Goal: Obtain resource: Download file/media

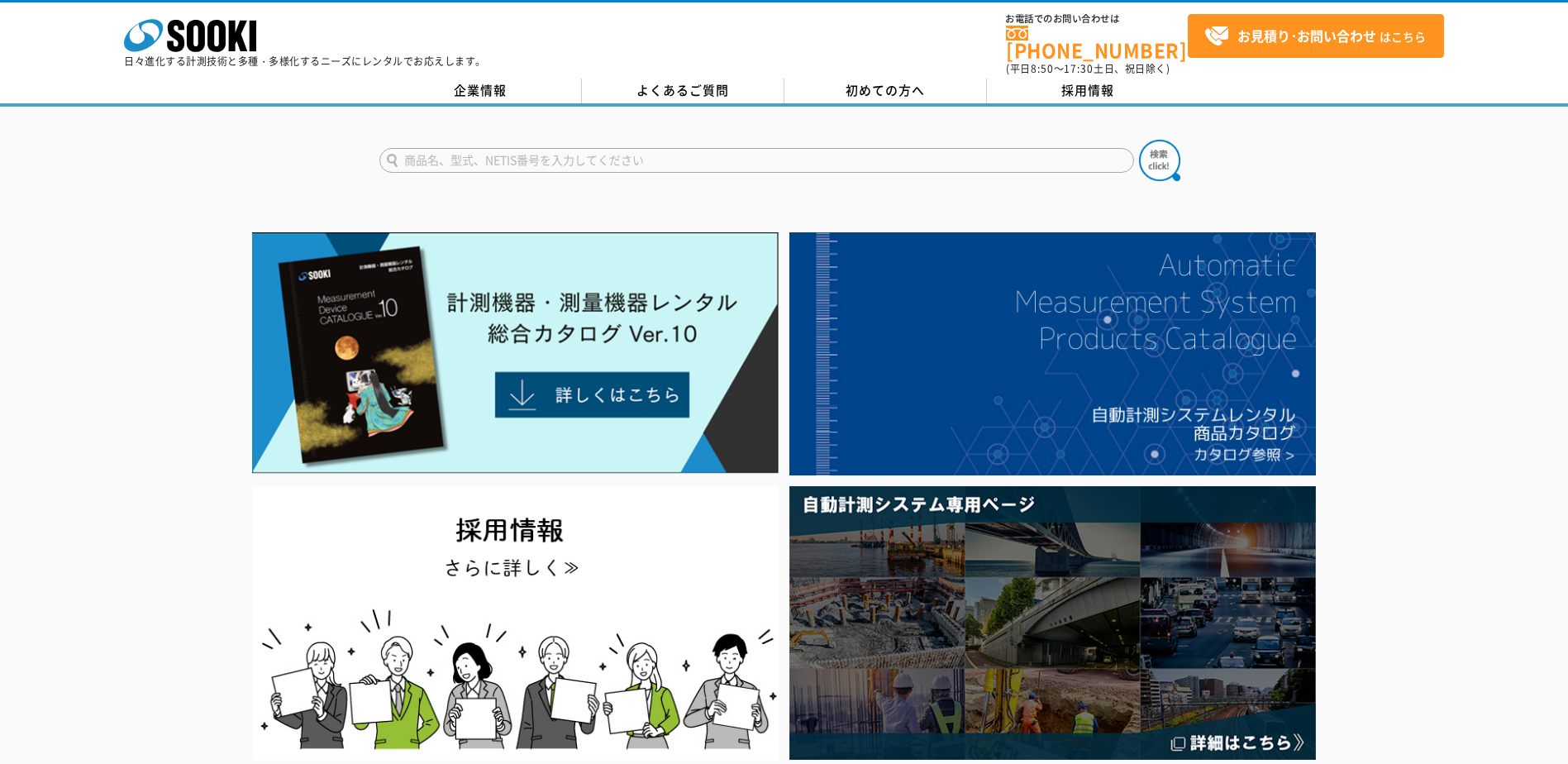
click at [464, 152] on input "text" at bounding box center [757, 160] width 755 height 24
type input "GX-3R"
click at [413, 176] on div "GX-3R" at bounding box center [536, 184] width 313 height 21
click at [1159, 153] on img at bounding box center [1159, 160] width 41 height 41
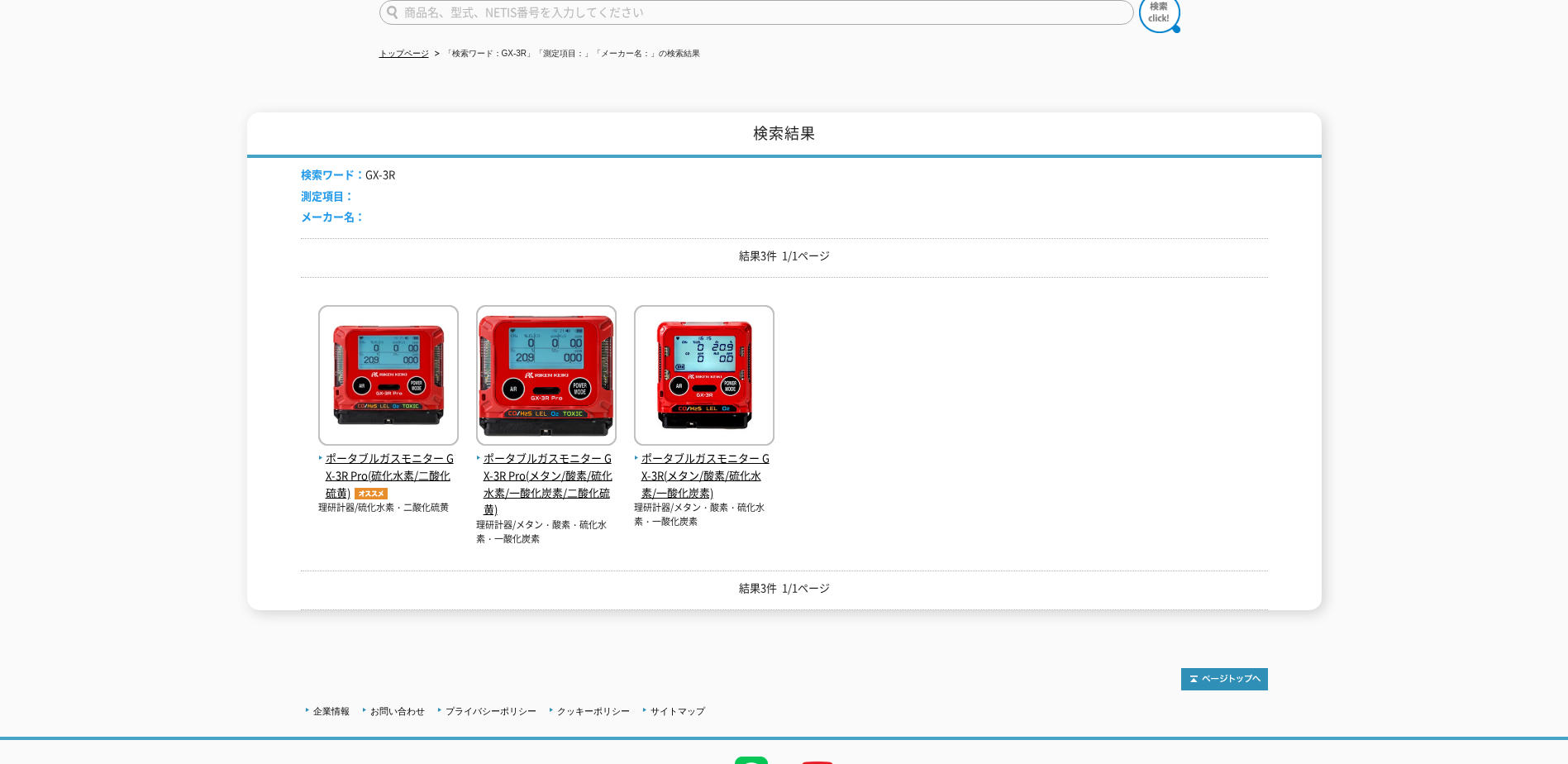
scroll to position [227, 0]
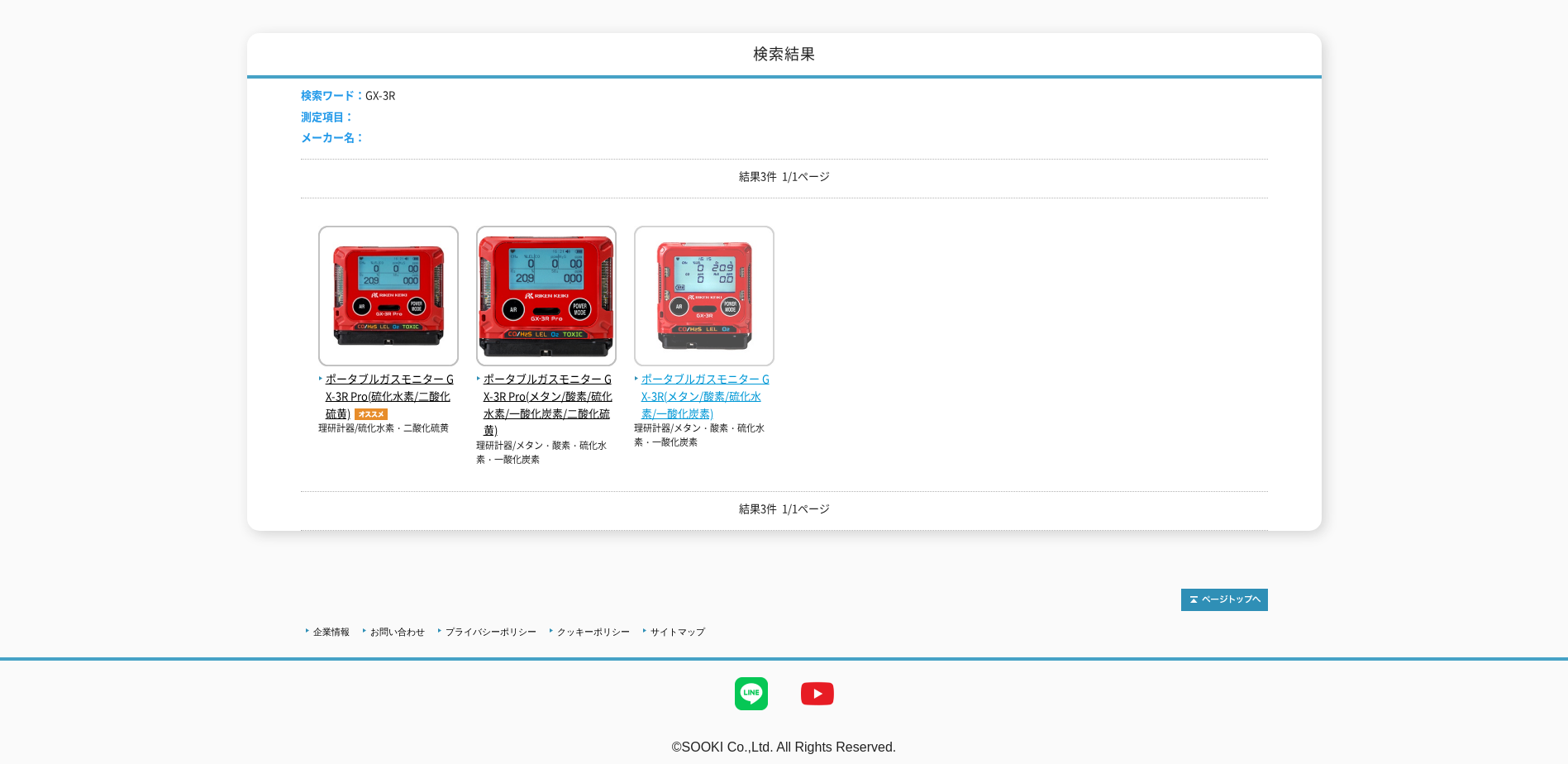
click at [730, 385] on span "ポータブルガスモニター GX-3R(メタン/酸素/硫化水素/一酸化炭素)" at bounding box center [704, 396] width 141 height 51
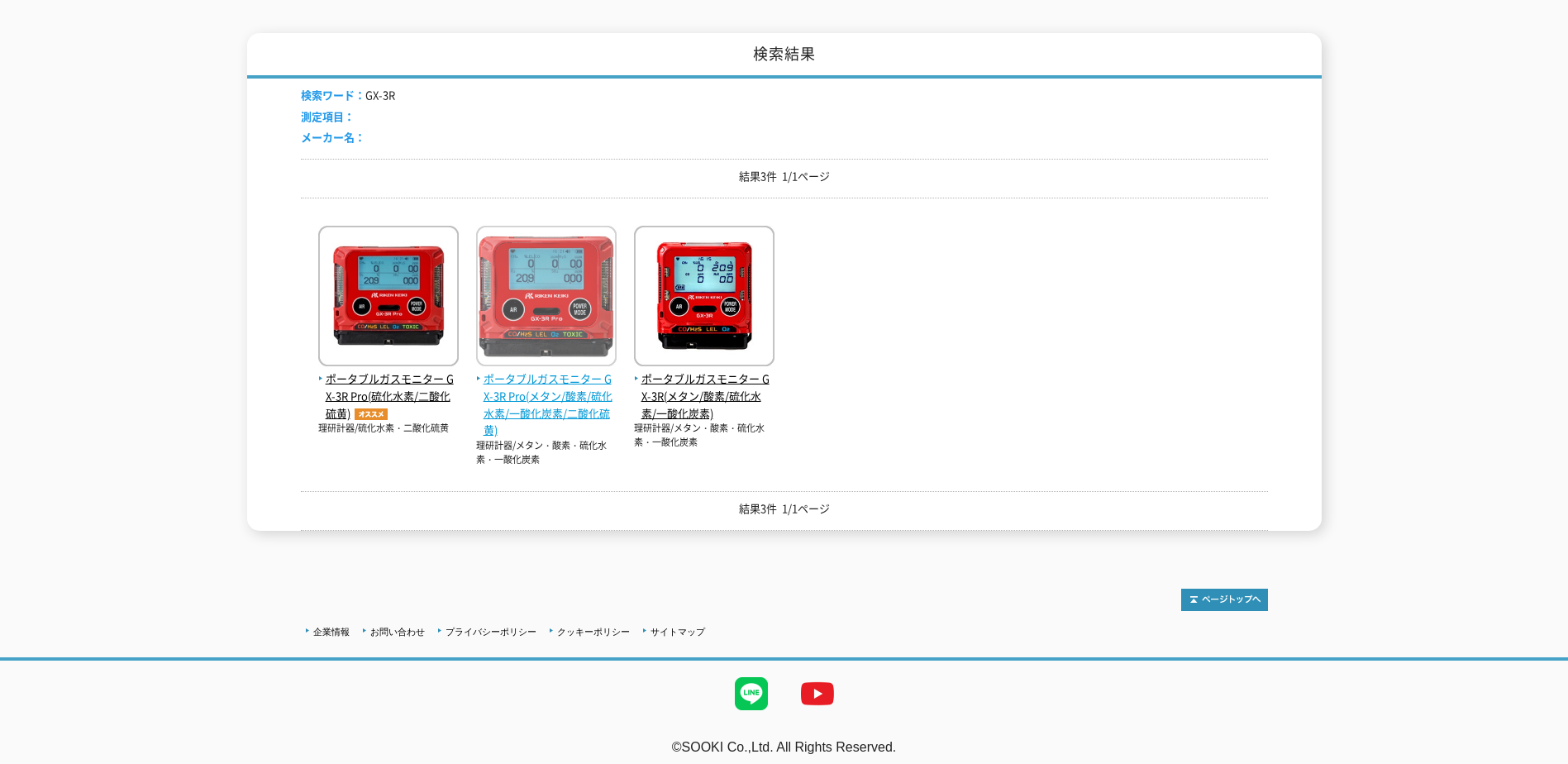
click at [548, 377] on span "ポータブルガスモニター GX-3R Pro(メタン/酸素/硫化水素/一酸化炭素/二酸化硫黄)" at bounding box center [546, 404] width 141 height 68
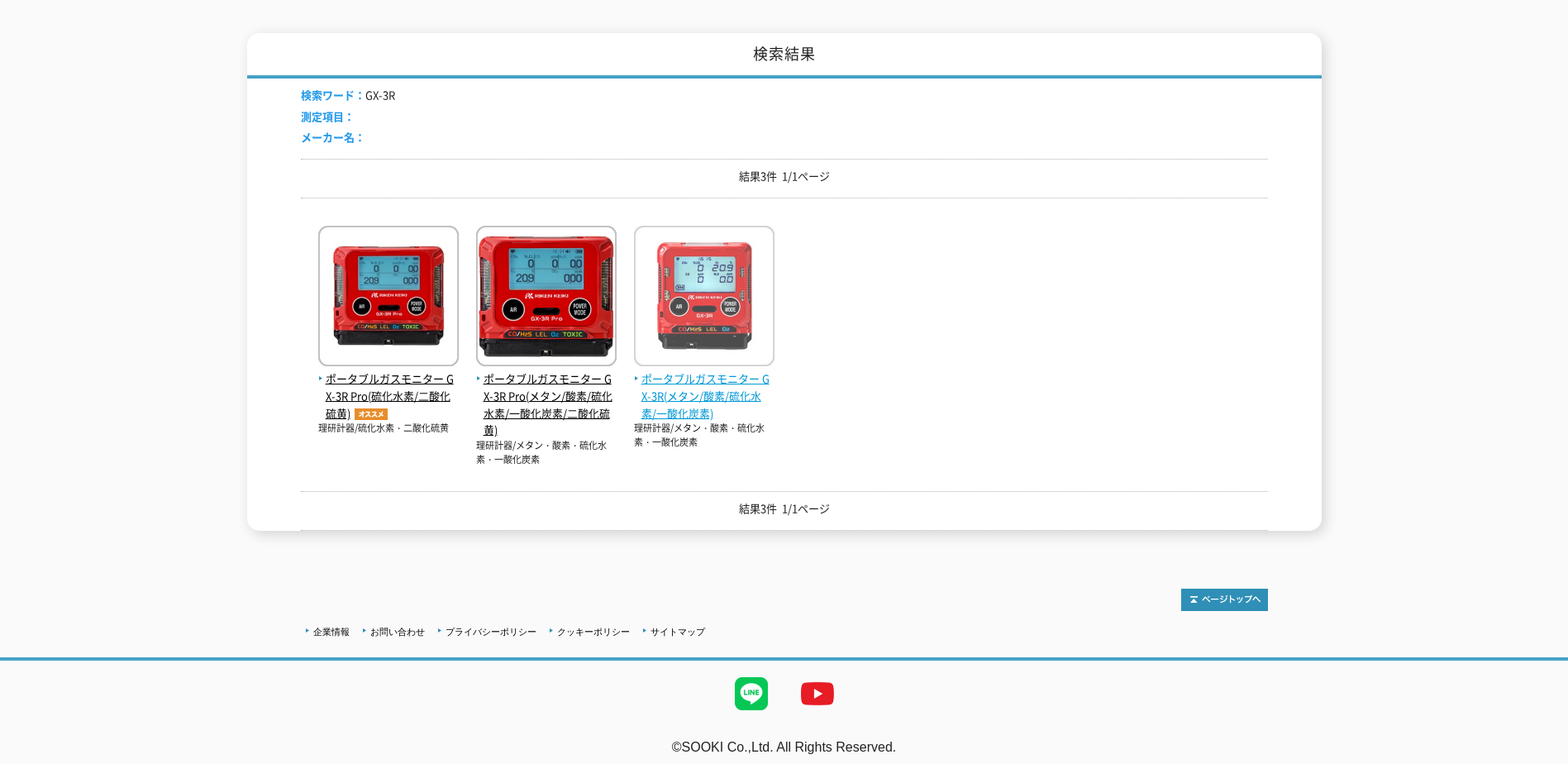
click at [714, 381] on span "ポータブルガスモニター GX-3R(メタン/酸素/硫化水素/一酸化炭素)" at bounding box center [704, 396] width 141 height 51
click at [709, 378] on span "ポータブルガスモニター GX-3R(メタン/酸素/硫化水素/一酸化炭素)" at bounding box center [704, 396] width 141 height 51
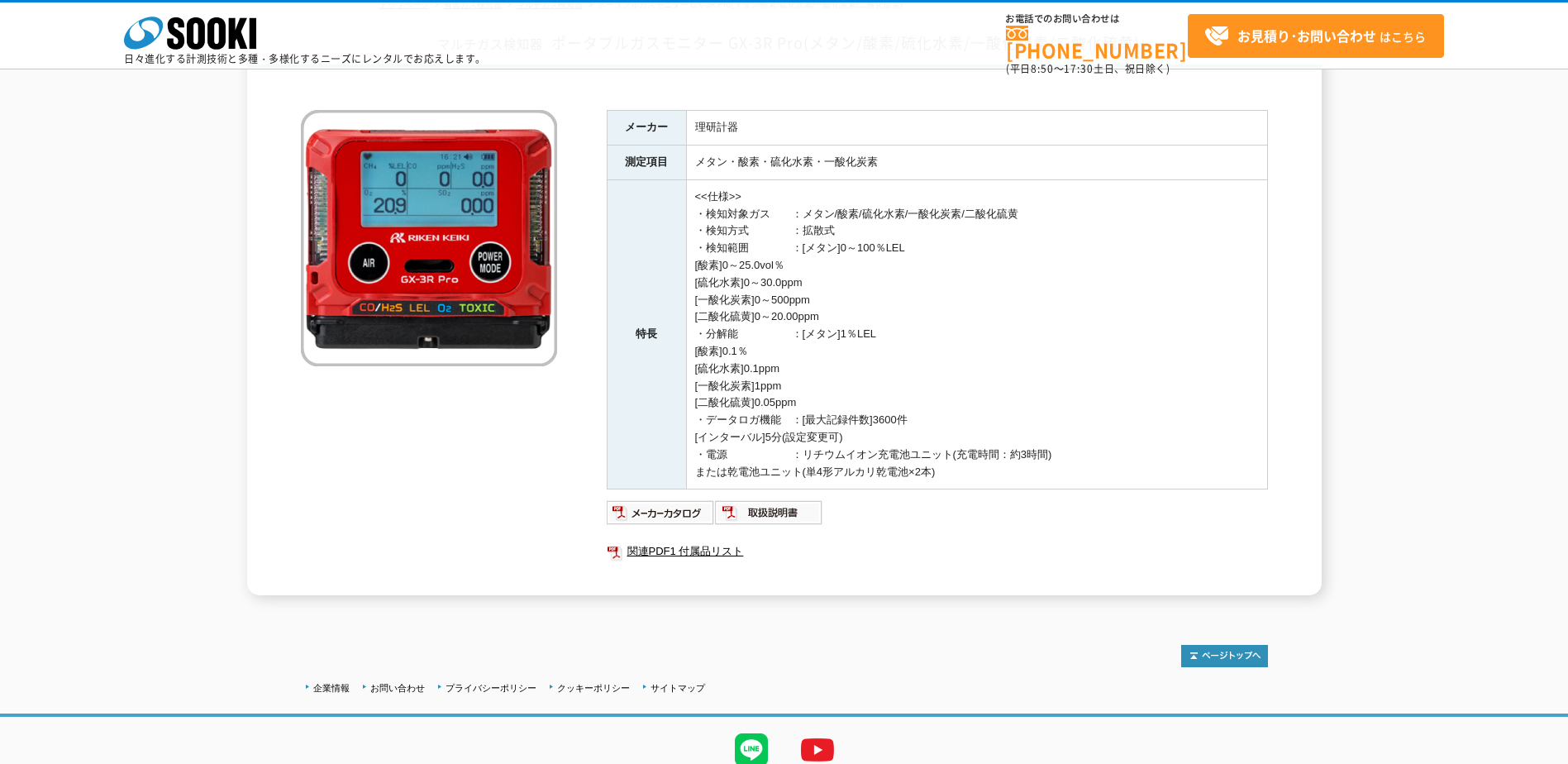
scroll to position [188, 0]
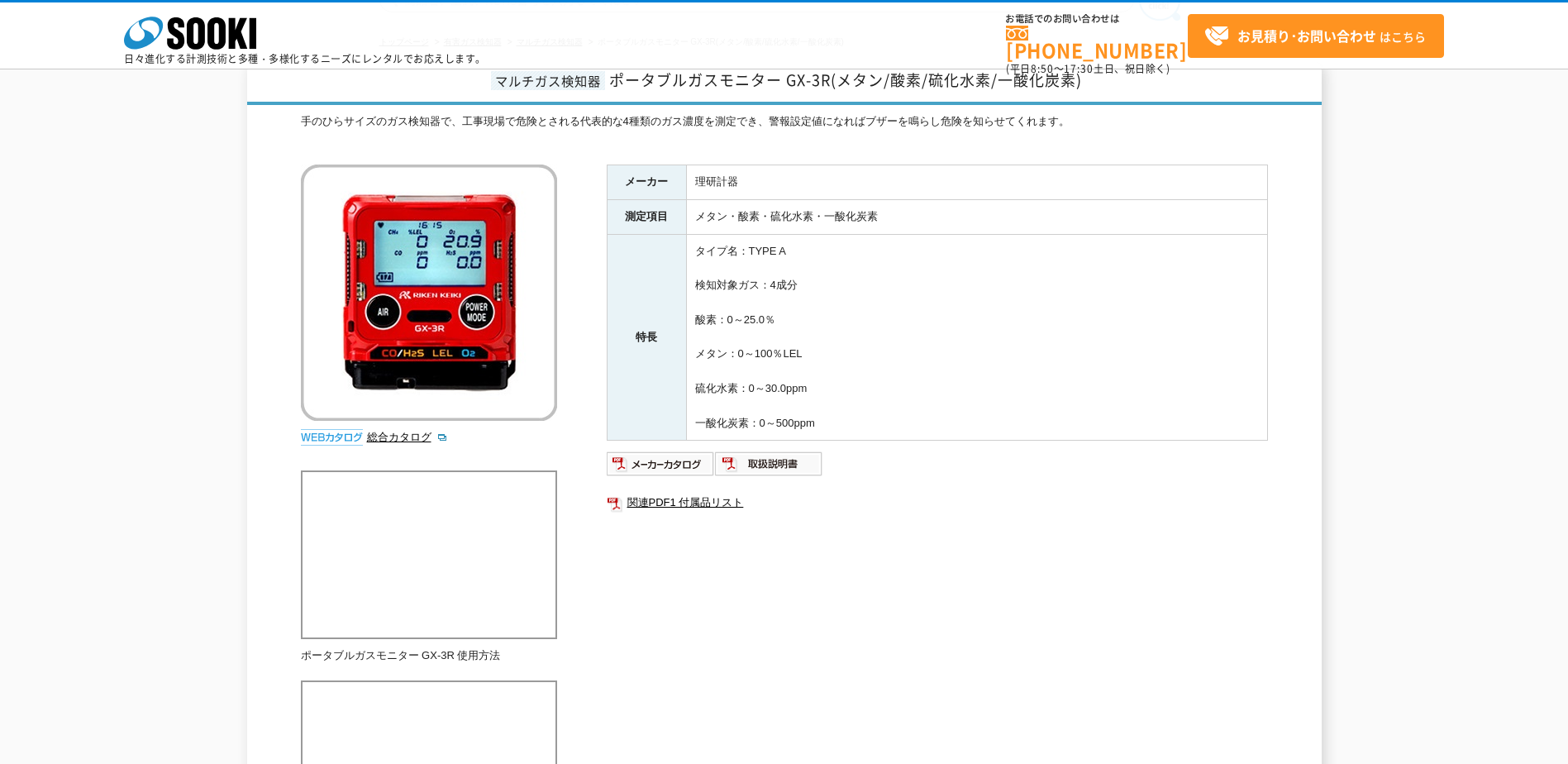
scroll to position [83, 0]
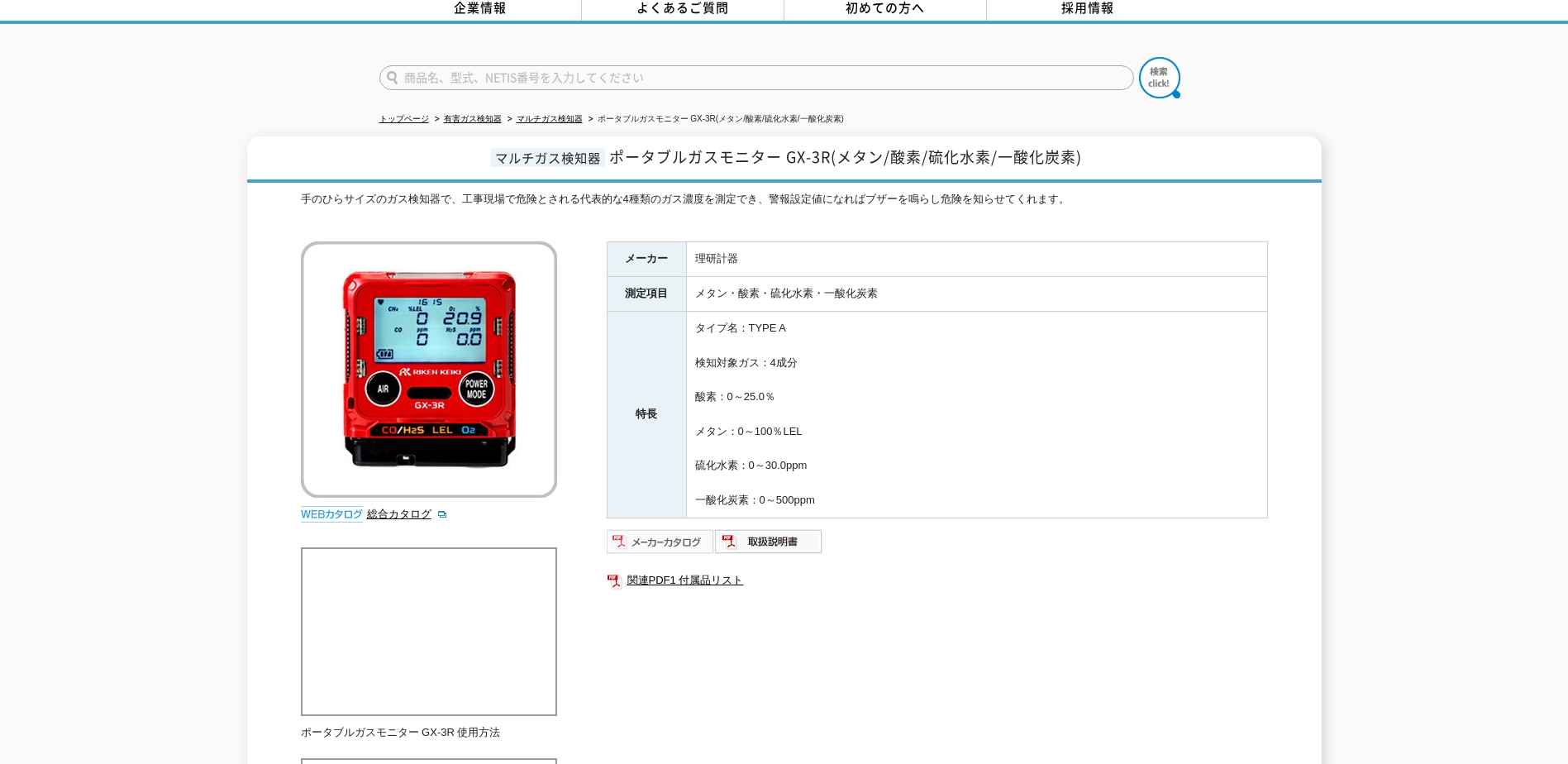
click at [668, 530] on img at bounding box center [661, 541] width 109 height 26
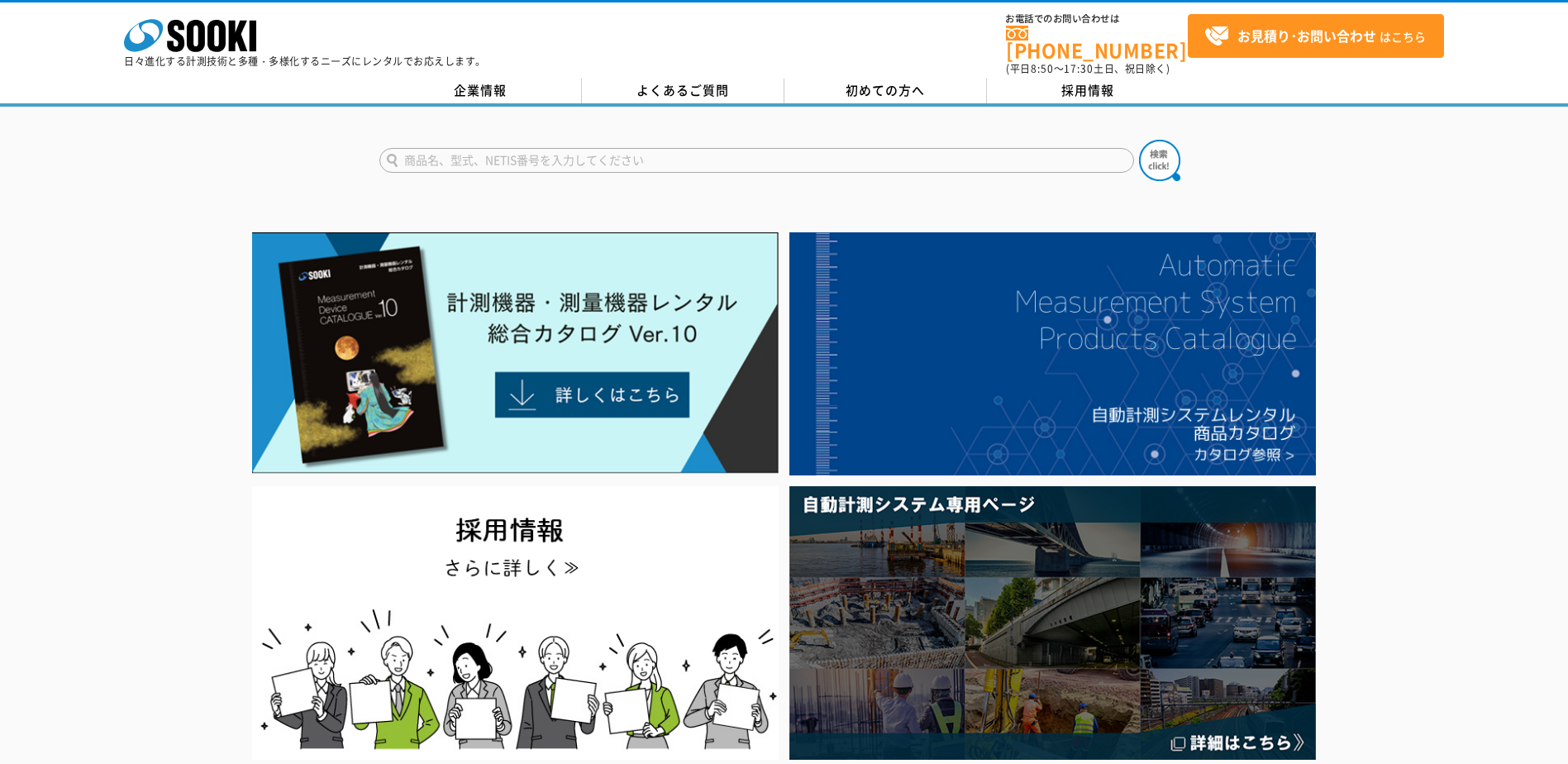
click at [493, 153] on input "text" at bounding box center [757, 160] width 755 height 24
click at [495, 150] on input "text" at bounding box center [757, 160] width 755 height 24
type input "GX-3R"
click at [1139, 140] on button at bounding box center [1159, 160] width 41 height 41
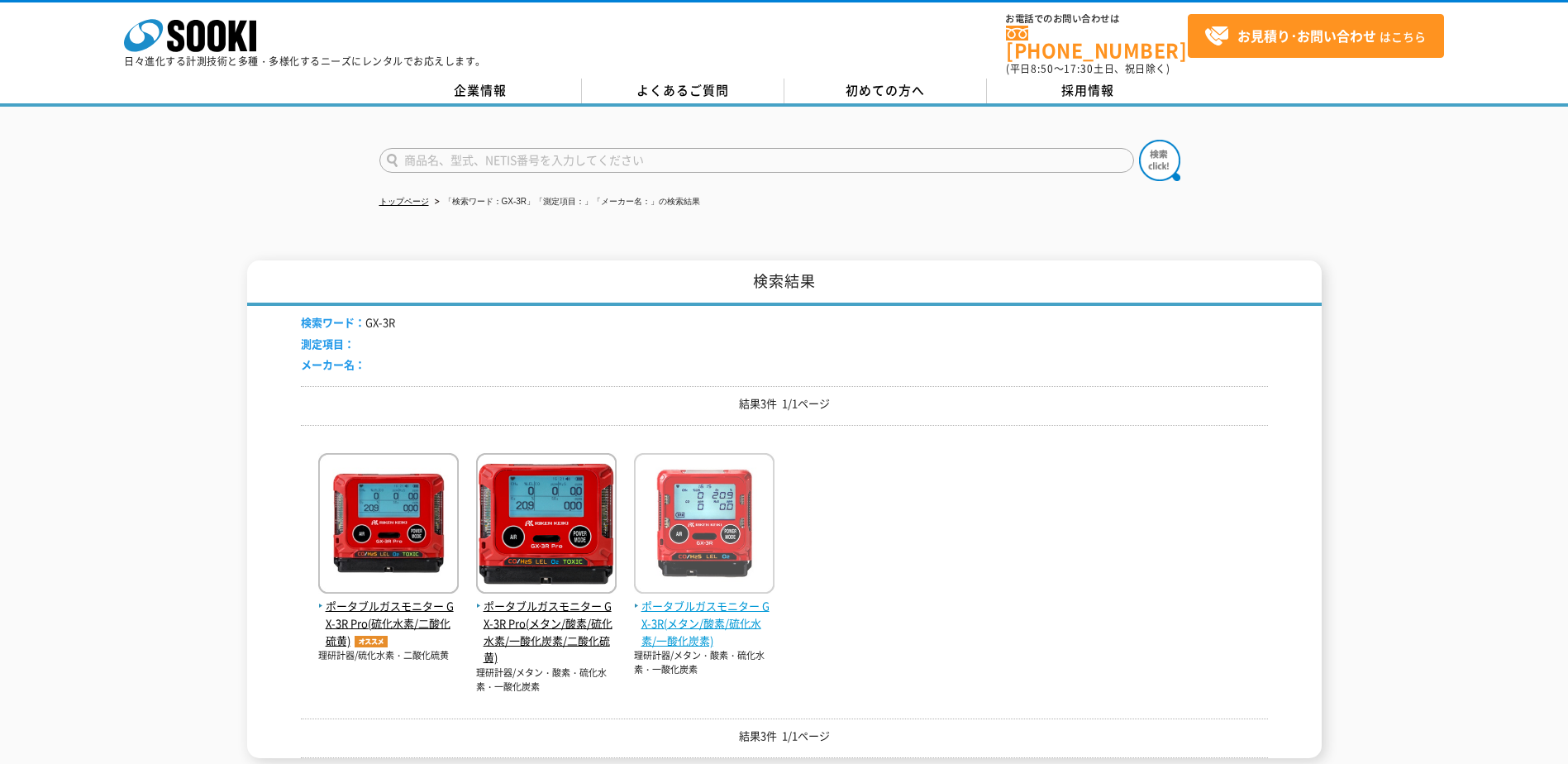
click at [666, 602] on span "ポータブルガスモニター GX-3R(メタン/酸素/硫化水素/一酸化炭素)" at bounding box center [704, 622] width 141 height 51
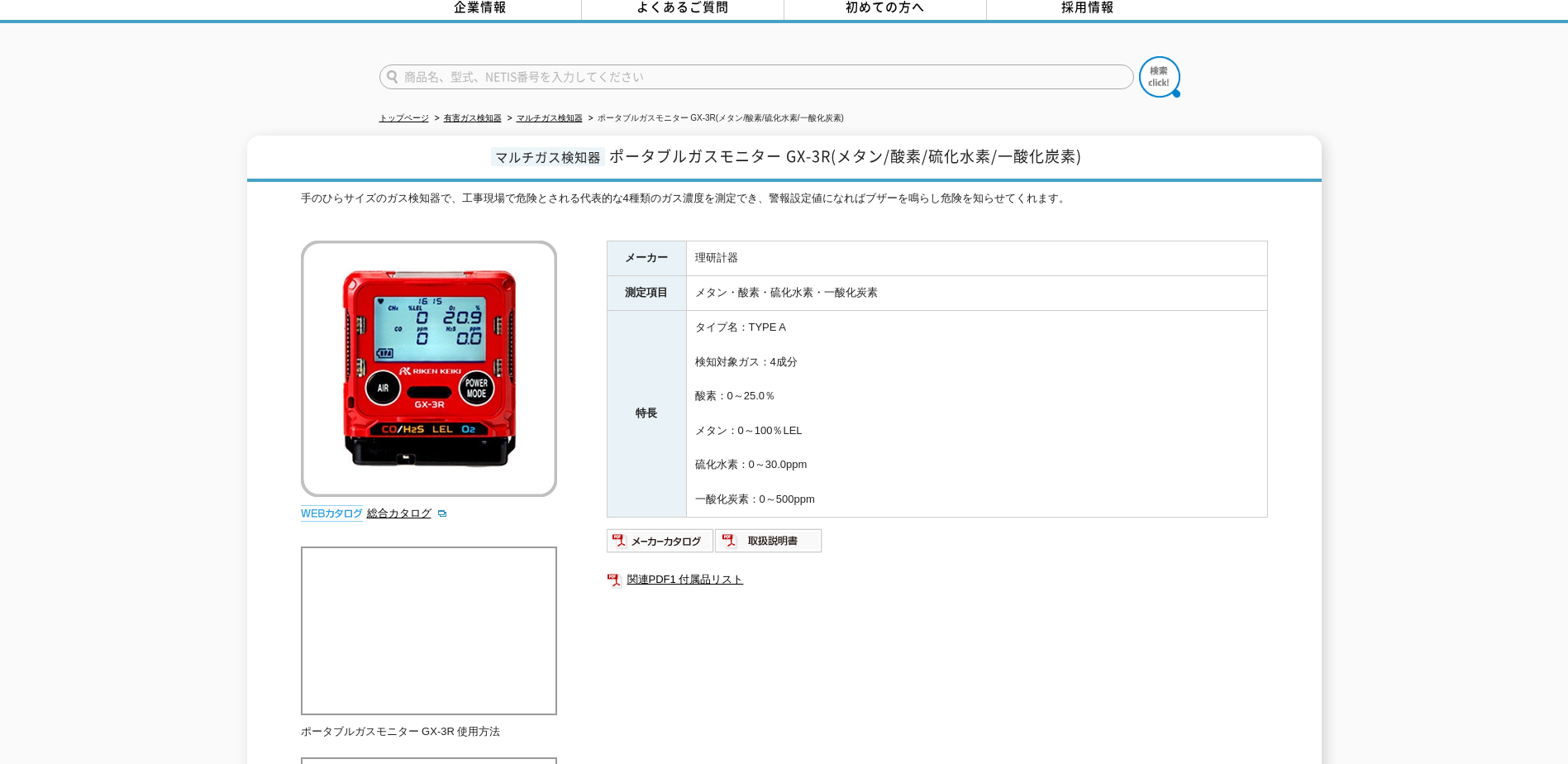
scroll to position [83, 0]
click at [768, 528] on img at bounding box center [769, 541] width 109 height 26
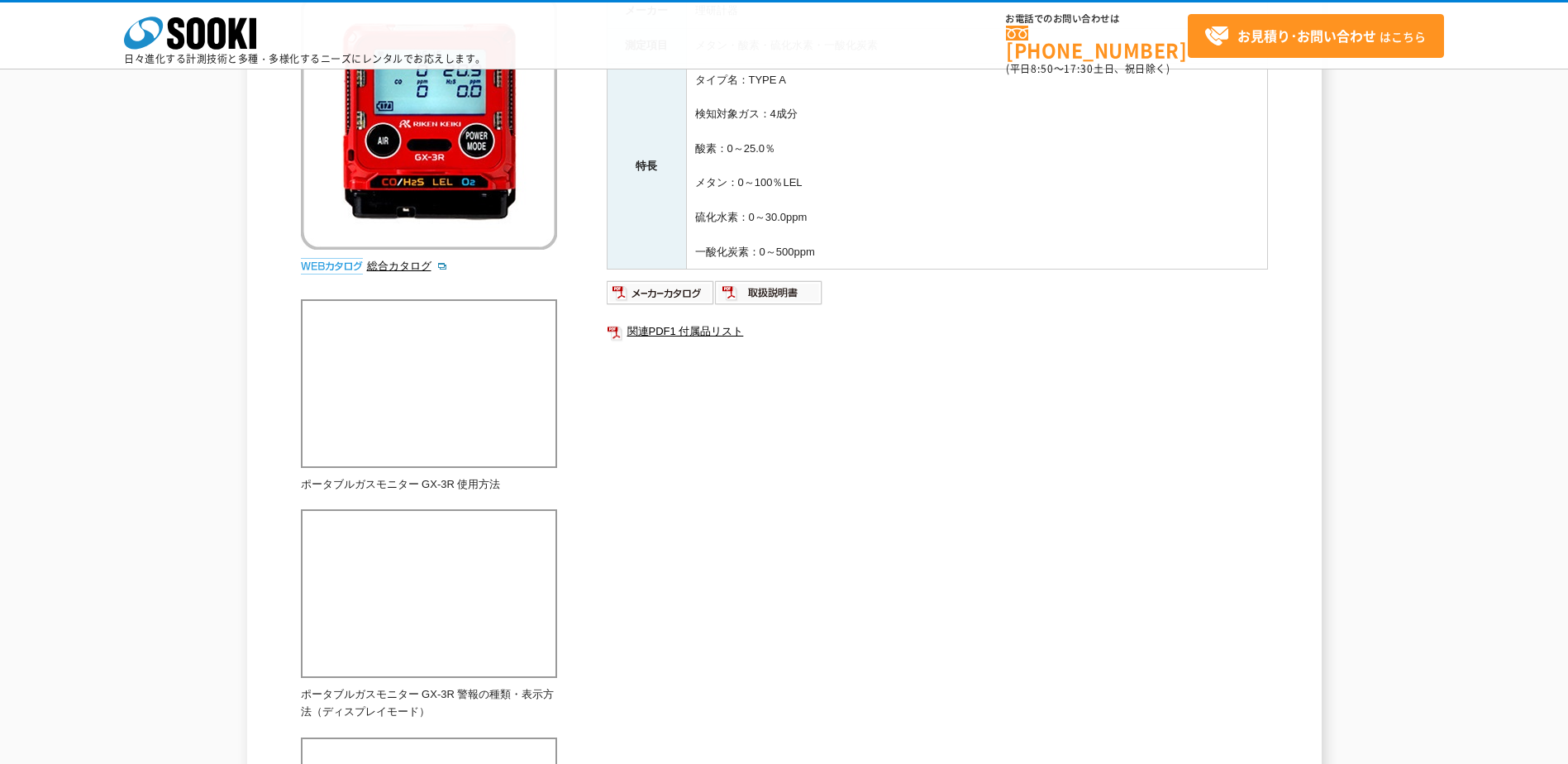
scroll to position [248, 0]
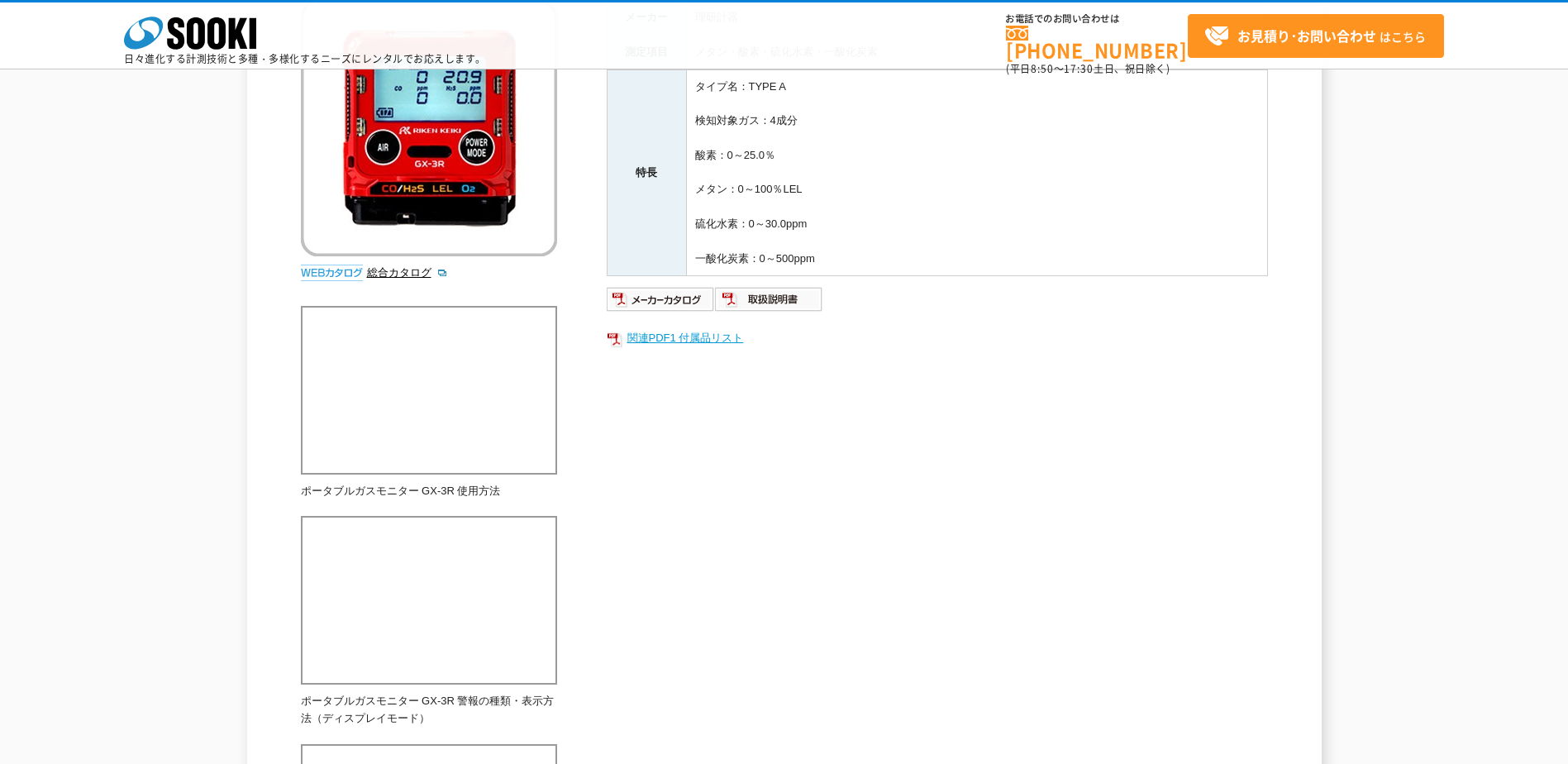
click at [700, 342] on link "関連PDF1 付属品リスト" at bounding box center [937, 339] width 661 height 22
click at [656, 344] on link "関連PDF1 付属品リスト" at bounding box center [937, 339] width 661 height 22
